Goal: Navigation & Orientation: Find specific page/section

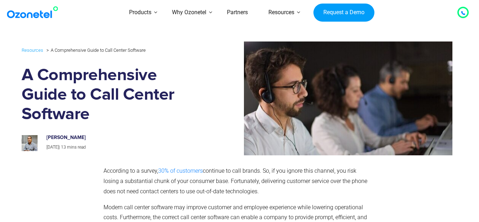
click at [466, 12] on div at bounding box center [463, 12] width 9 height 9
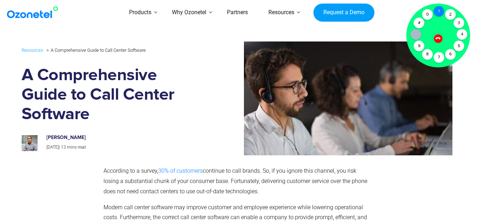
click at [439, 11] on div "1" at bounding box center [439, 11] width 11 height 11
click at [457, 44] on div "5" at bounding box center [459, 46] width 11 height 11
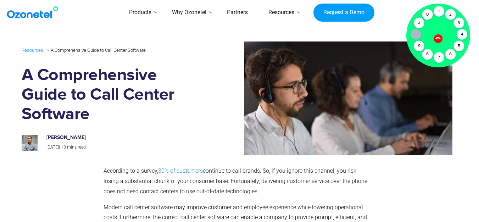
click at [438, 38] on icon at bounding box center [437, 38] width 5 height 5
